Goal: Information Seeking & Learning: Find specific fact

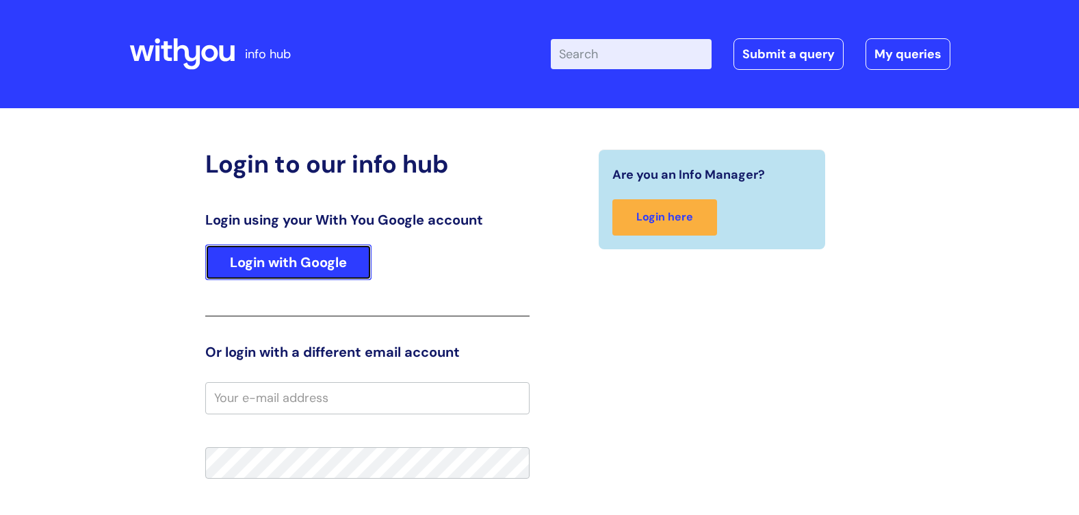
click at [306, 269] on link "Login with Google" at bounding box center [288, 262] width 166 height 36
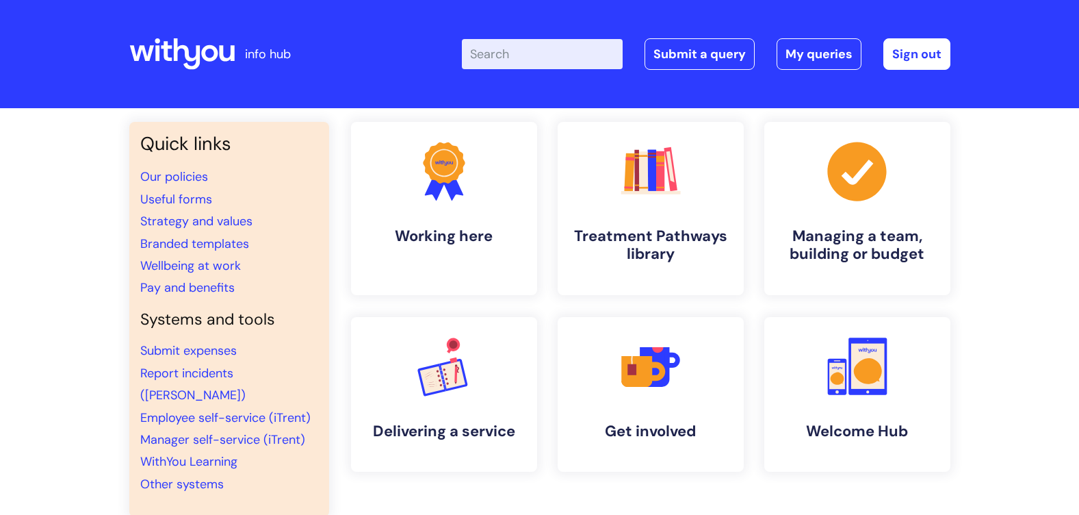
click at [528, 44] on input "Enter your search term here..." at bounding box center [542, 54] width 161 height 30
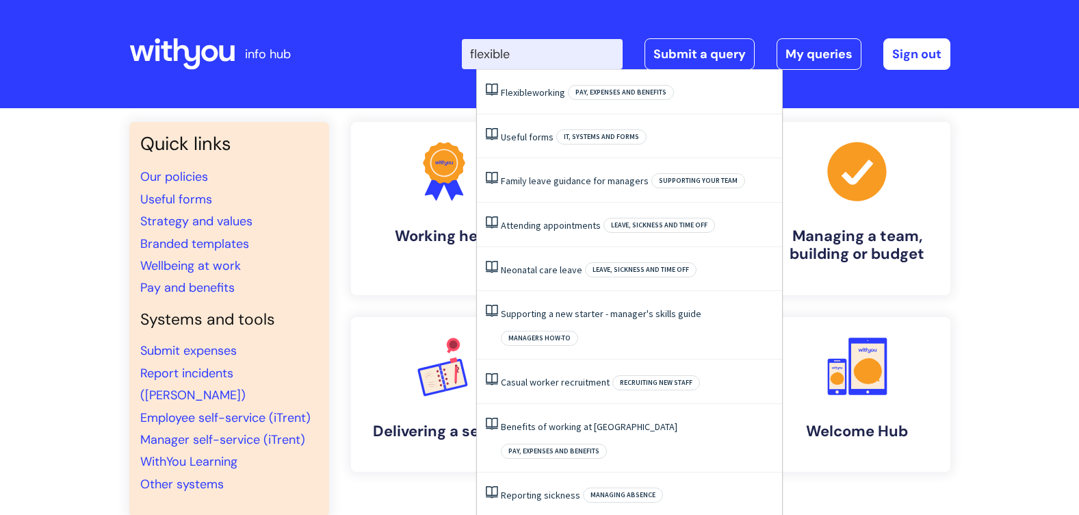
type input "flexible"
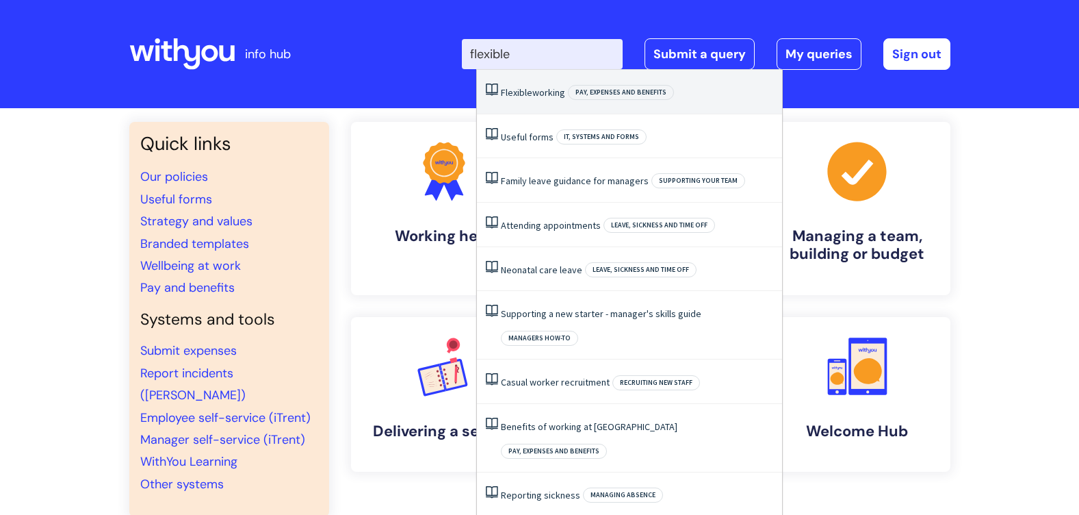
click at [552, 101] on li "Flexible working Pay, expenses and benefits" at bounding box center [629, 92] width 305 height 44
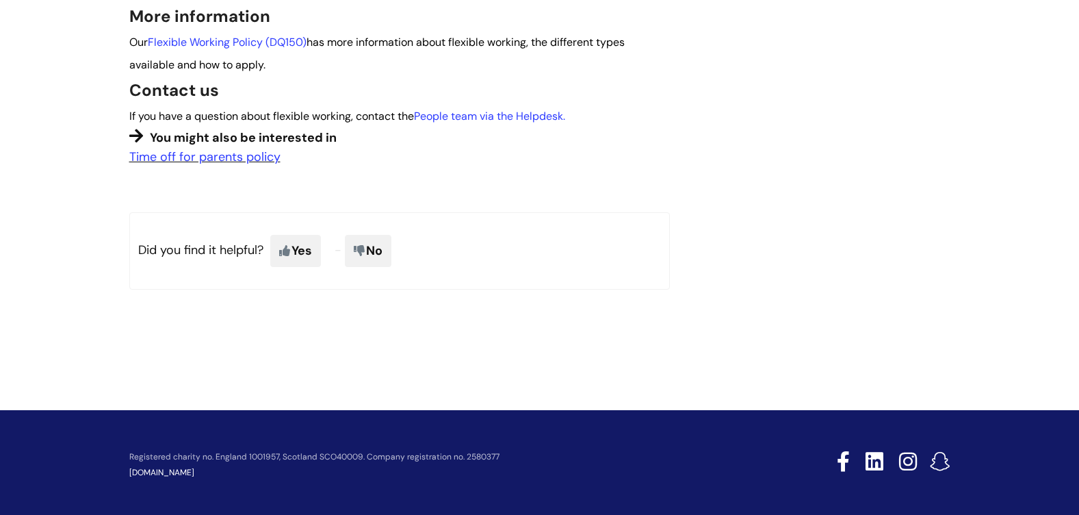
scroll to position [1439, 0]
